Goal: Find contact information: Find contact information

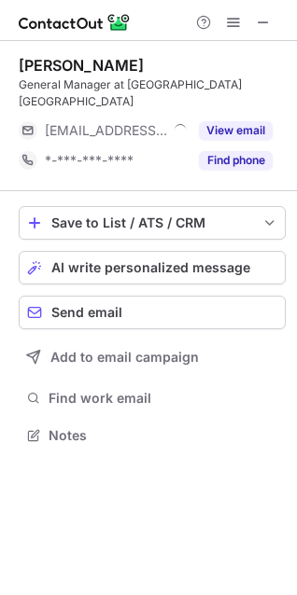
scroll to position [422, 297]
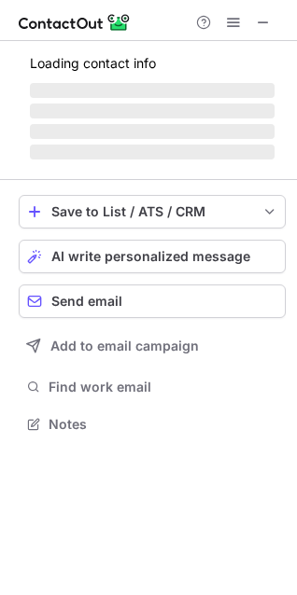
scroll to position [8, 8]
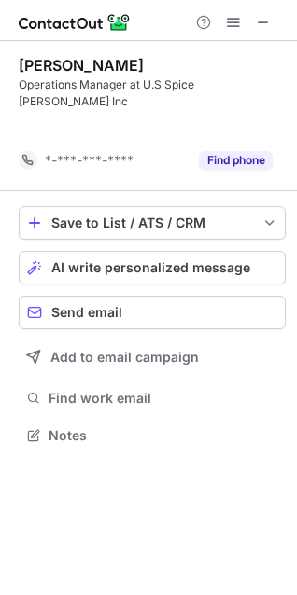
scroll to position [375, 297]
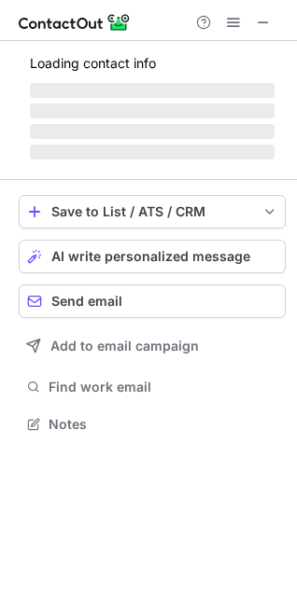
scroll to position [452, 297]
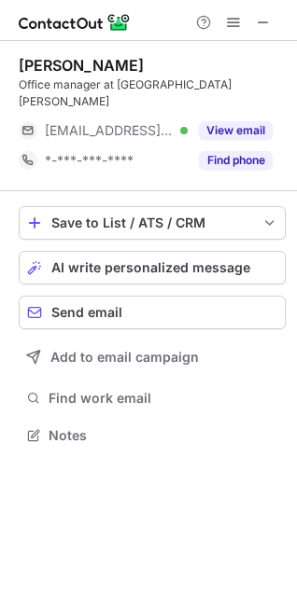
scroll to position [8, 8]
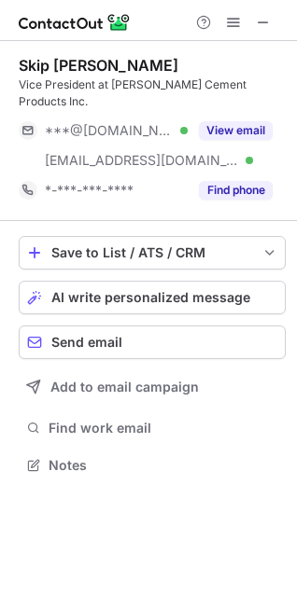
scroll to position [435, 297]
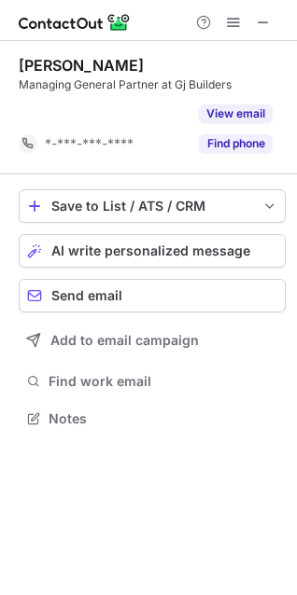
scroll to position [375, 297]
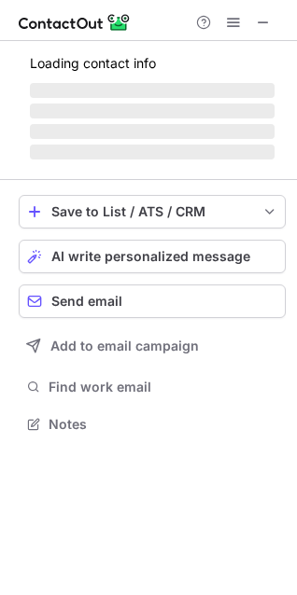
scroll to position [435, 297]
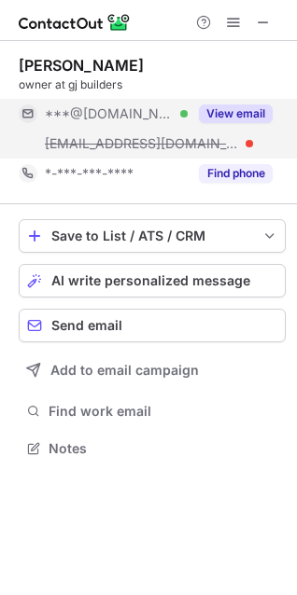
click at [230, 118] on button "View email" at bounding box center [236, 114] width 74 height 19
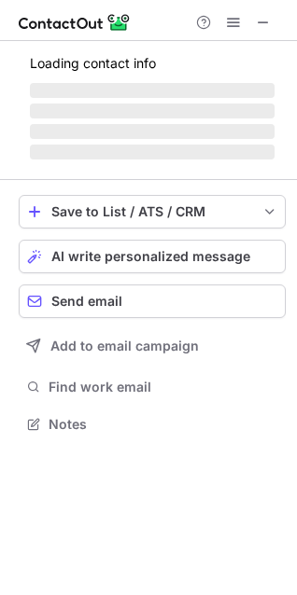
scroll to position [8, 8]
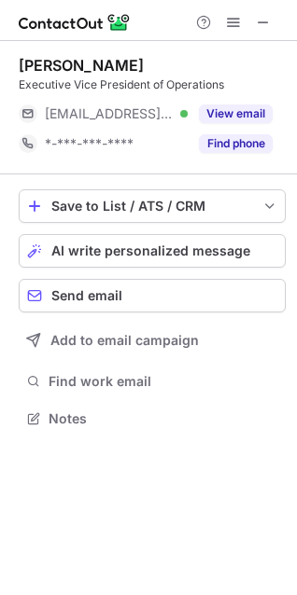
scroll to position [405, 297]
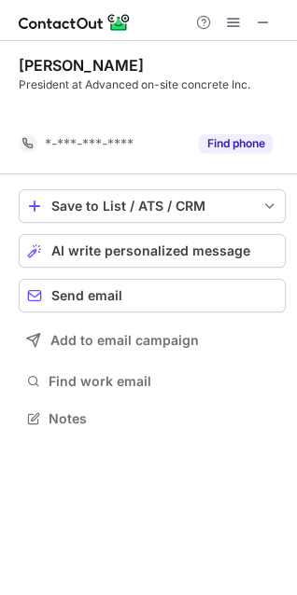
scroll to position [375, 297]
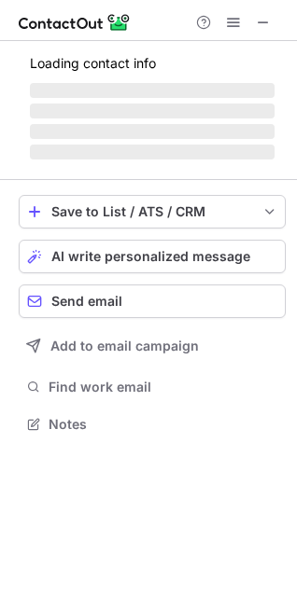
scroll to position [8, 8]
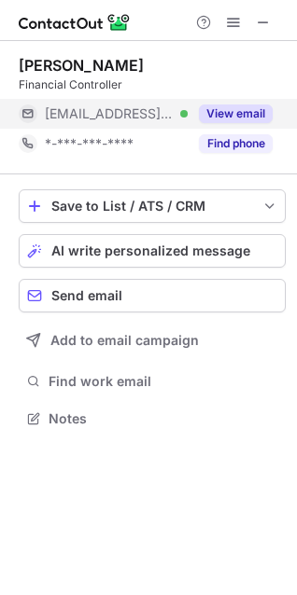
click at [248, 123] on div "View email" at bounding box center [230, 114] width 85 height 30
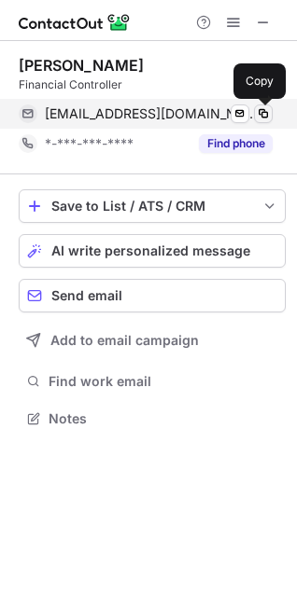
click at [268, 112] on span at bounding box center [263, 113] width 15 height 15
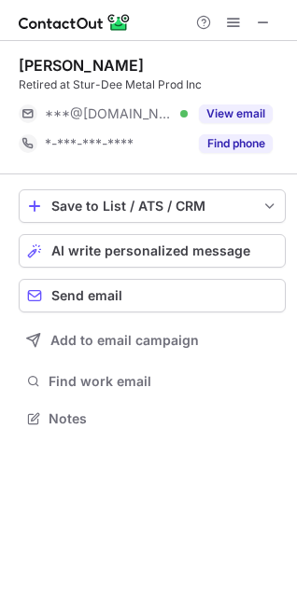
scroll to position [8, 8]
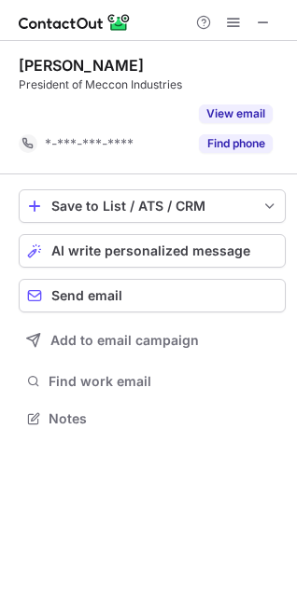
scroll to position [375, 297]
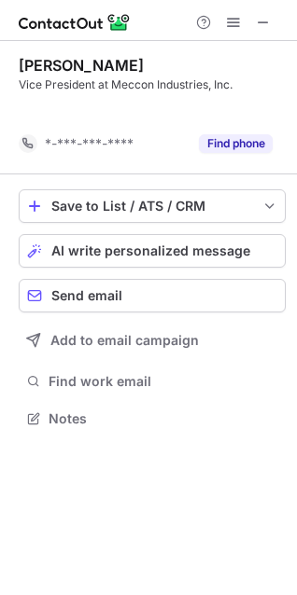
scroll to position [375, 297]
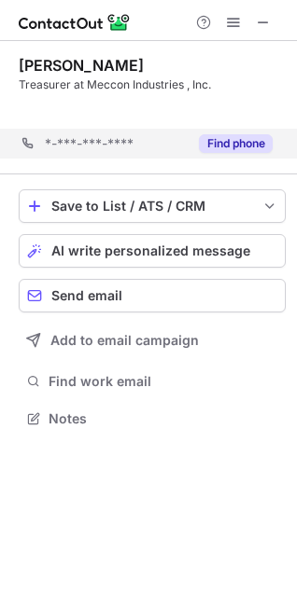
scroll to position [375, 297]
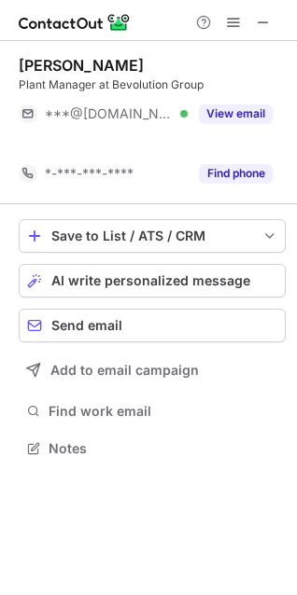
scroll to position [405, 297]
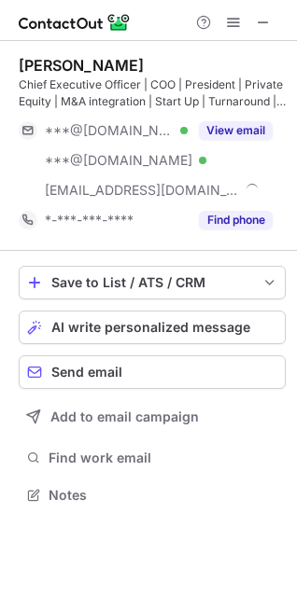
scroll to position [482, 297]
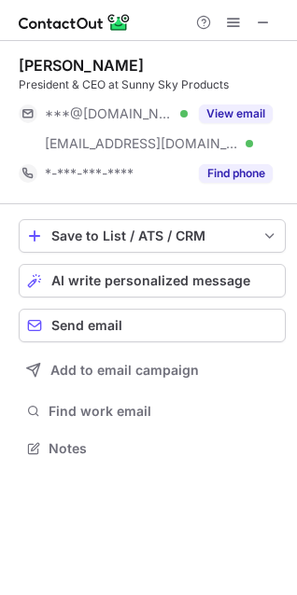
scroll to position [435, 297]
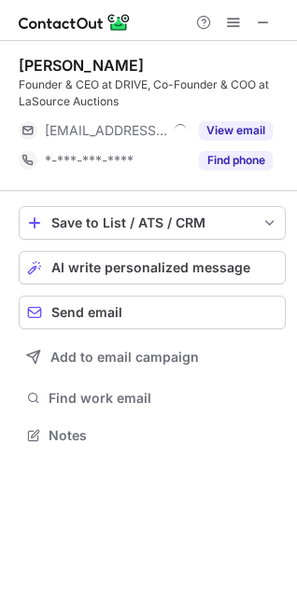
scroll to position [422, 297]
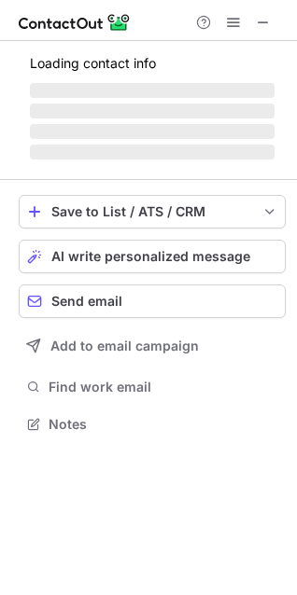
scroll to position [422, 297]
